Goal: Task Accomplishment & Management: Use online tool/utility

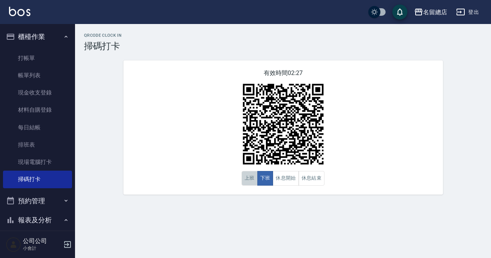
click at [247, 179] on button "上班" at bounding box center [250, 178] width 16 height 15
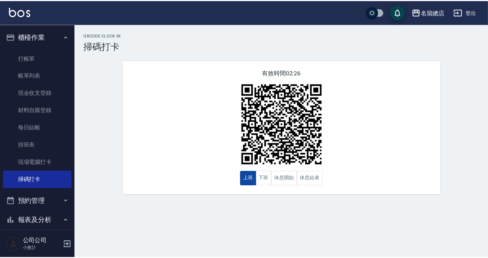
scroll to position [102, 0]
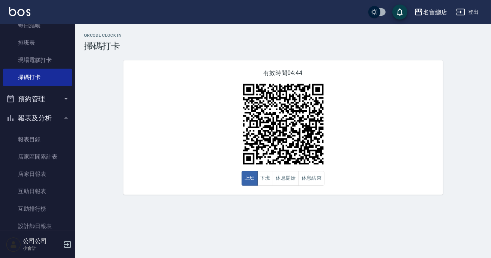
click at [107, 178] on div "QRcode Clock In 掃碼打卡 有效時間 04:44 上班 下班 休息開始 休息結束" at bounding box center [283, 114] width 416 height 162
click at [96, 131] on div "QRcode Clock In 掃碼打卡 有效時間 04:42 上班 下班 休息開始 休息結束" at bounding box center [283, 114] width 416 height 162
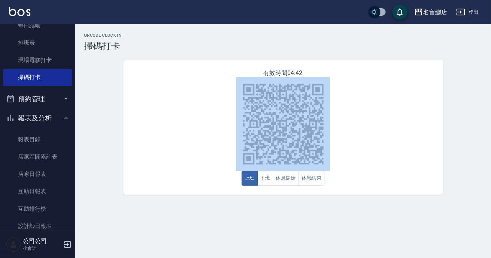
click at [96, 131] on div "QRcode Clock In 掃碼打卡 有效時間 04:42 上班 下班 休息開始 休息結束" at bounding box center [283, 114] width 416 height 162
click at [97, 131] on div "QRcode Clock In 掃碼打卡 有效時間 04:41 上班 下班 休息開始 休息結束" at bounding box center [283, 114] width 416 height 162
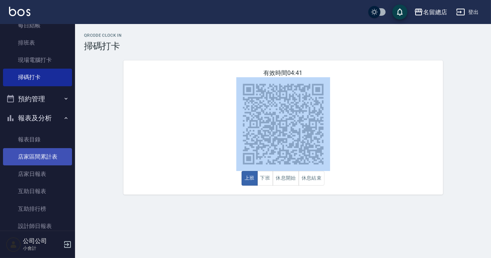
drag, startPoint x: 97, startPoint y: 131, endPoint x: 64, endPoint y: 154, distance: 40.7
click at [92, 137] on div "QRcode Clock In 掃碼打卡 有效時間 04:41 上班 下班 休息開始 休息結束" at bounding box center [283, 114] width 416 height 162
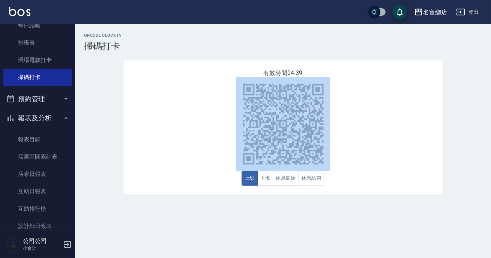
click at [456, 142] on div "QRcode Clock In 掃碼打卡 有效時間 04:39 上班 下班 休息開始 休息結束" at bounding box center [283, 114] width 416 height 162
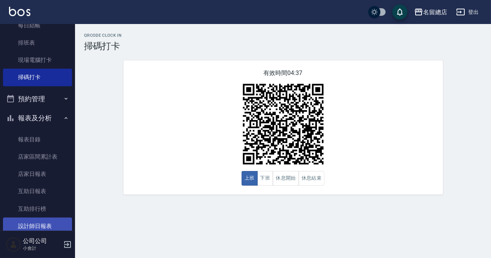
click at [30, 229] on link "設計師日報表" at bounding box center [37, 226] width 69 height 17
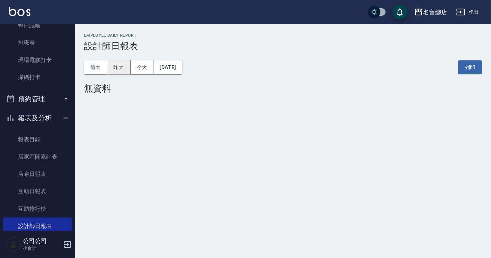
drag, startPoint x: 120, startPoint y: 68, endPoint x: 128, endPoint y: 70, distance: 7.7
click at [124, 68] on button "昨天" at bounding box center [118, 67] width 23 height 14
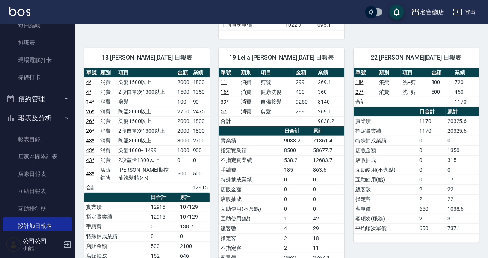
scroll to position [989, 0]
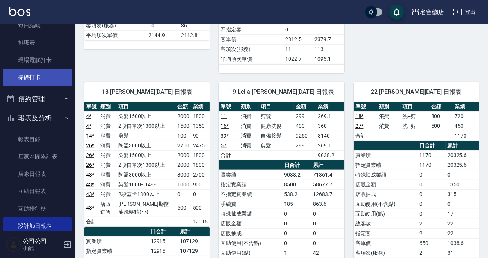
click at [34, 75] on link "掃碼打卡" at bounding box center [37, 77] width 69 height 17
